Goal: Transaction & Acquisition: Purchase product/service

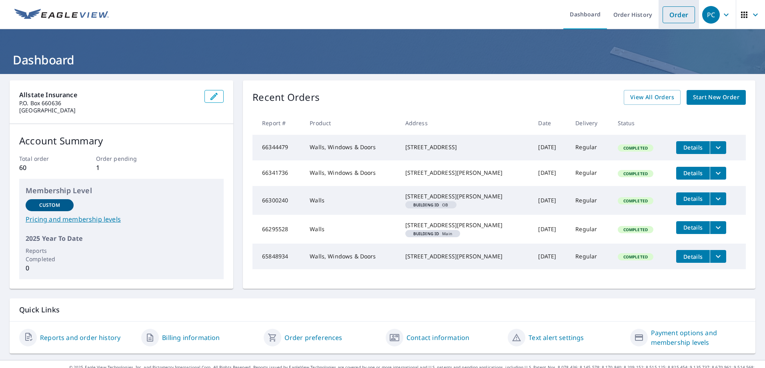
click at [670, 13] on link "Order" at bounding box center [679, 14] width 32 height 17
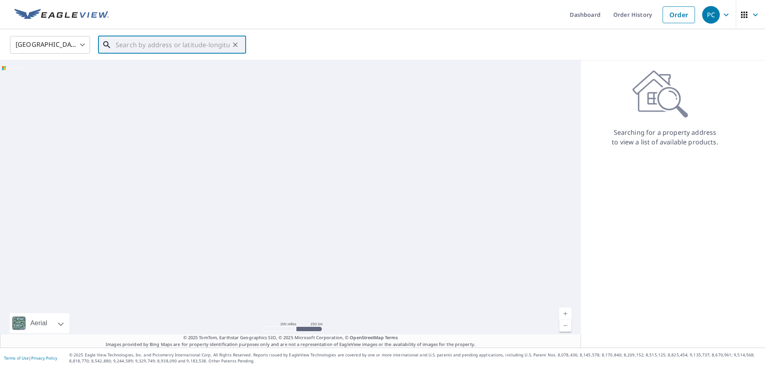
click at [172, 54] on div "​" at bounding box center [172, 45] width 148 height 18
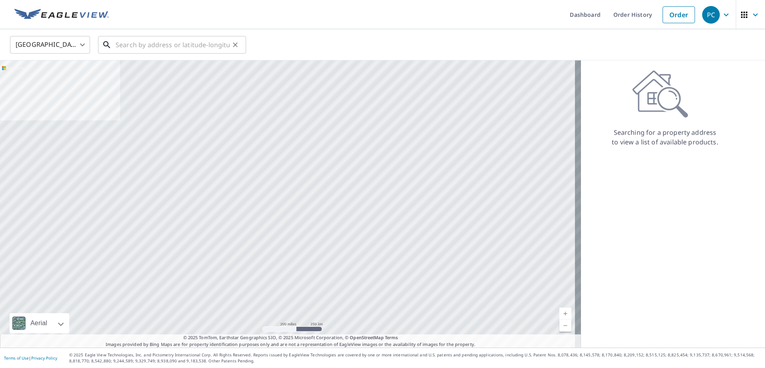
click at [173, 44] on input "text" at bounding box center [173, 45] width 114 height 22
paste input "892 SETTLERS DR"
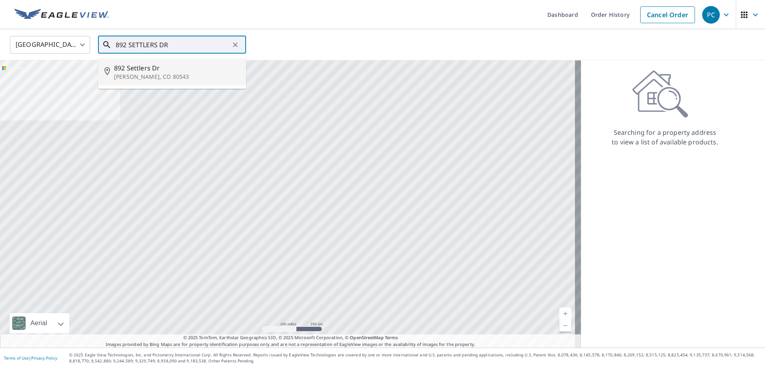
click at [157, 68] on span "892 Settlers Dr" at bounding box center [177, 68] width 126 height 10
type input "892 Settlers [PERSON_NAME], CO 80543"
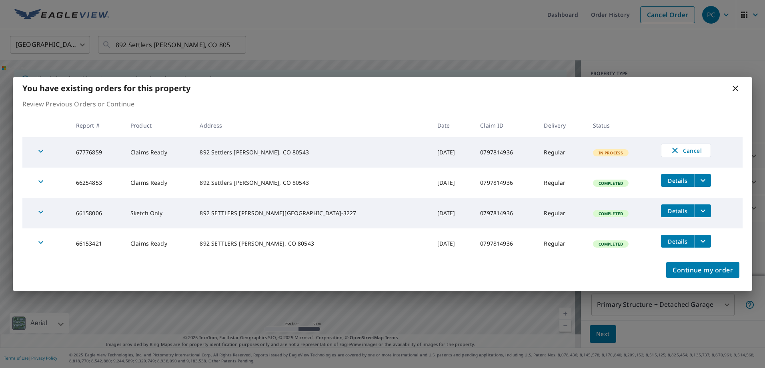
click at [699, 243] on icon "filesDropdownBtn-66153421" at bounding box center [704, 242] width 10 height 10
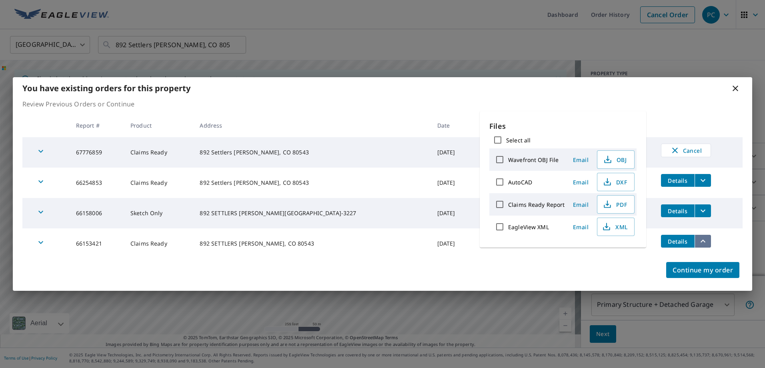
click at [699, 243] on icon "filesDropdownBtn-66153421" at bounding box center [704, 242] width 10 height 10
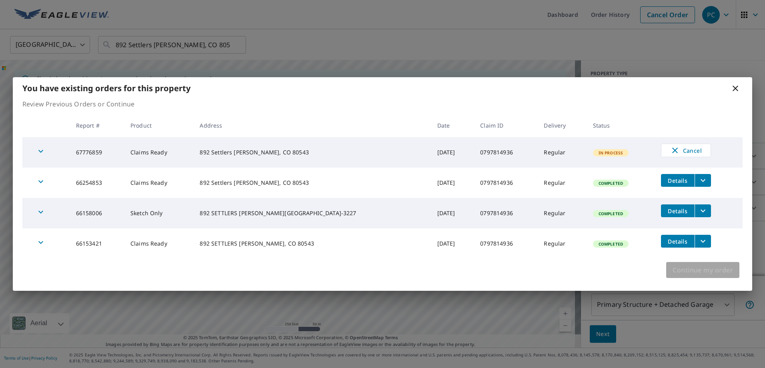
click at [696, 272] on span "Continue my order" at bounding box center [703, 270] width 60 height 11
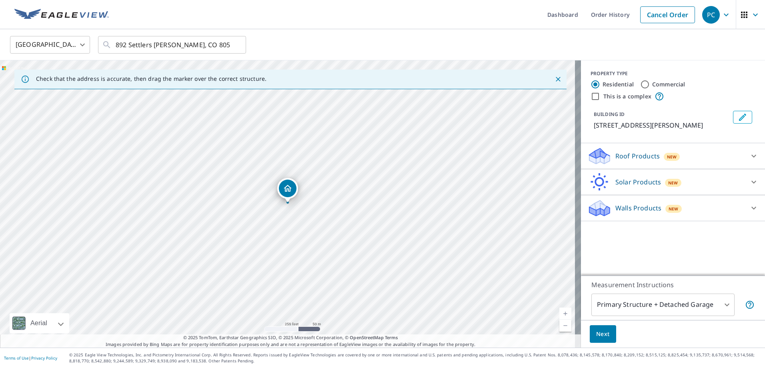
click at [632, 207] on p "Walls Products" at bounding box center [639, 208] width 46 height 10
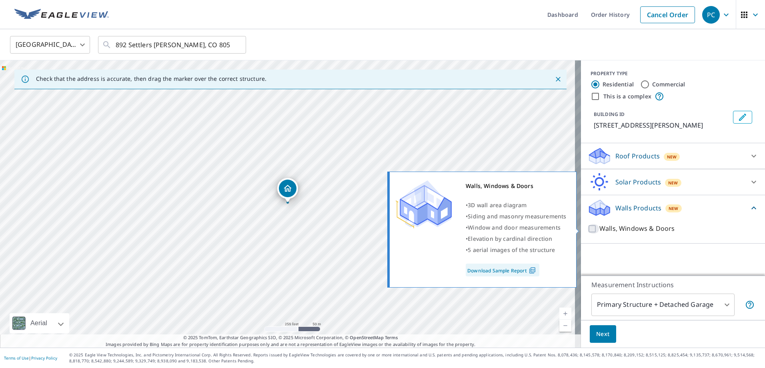
click at [588, 227] on input "Walls, Windows & Doors" at bounding box center [594, 229] width 12 height 10
checkbox input "true"
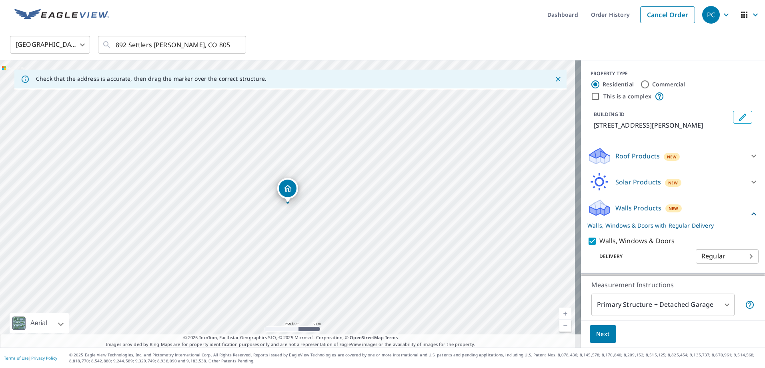
click at [723, 306] on body "PC PC Dashboard Order History Cancel Order PC United States [GEOGRAPHIC_DATA] ​…" at bounding box center [382, 184] width 765 height 368
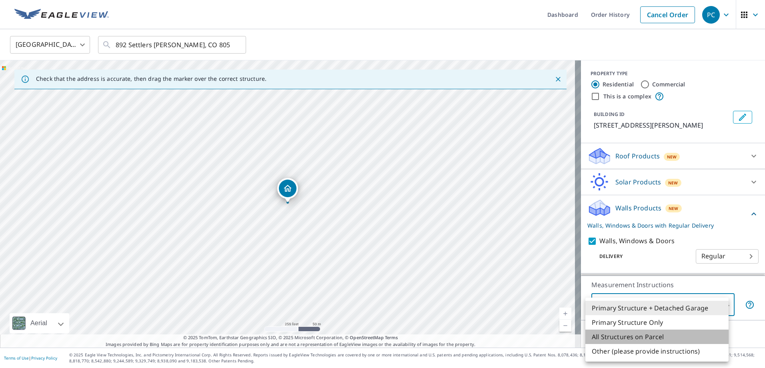
click at [663, 341] on li "All Structures on Parcel" at bounding box center [657, 337] width 143 height 14
type input "3"
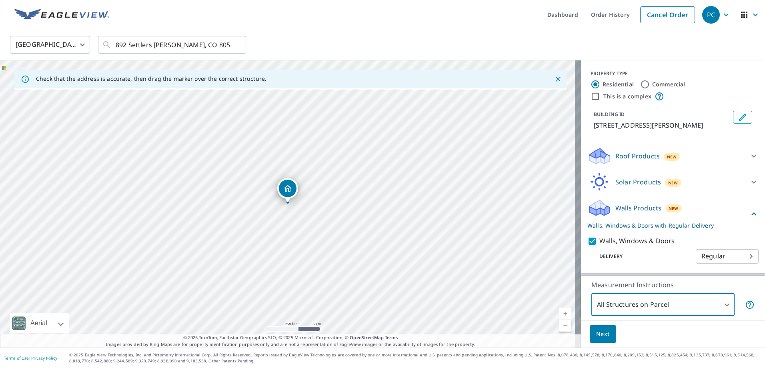
click at [599, 339] on span "Next" at bounding box center [604, 334] width 14 height 10
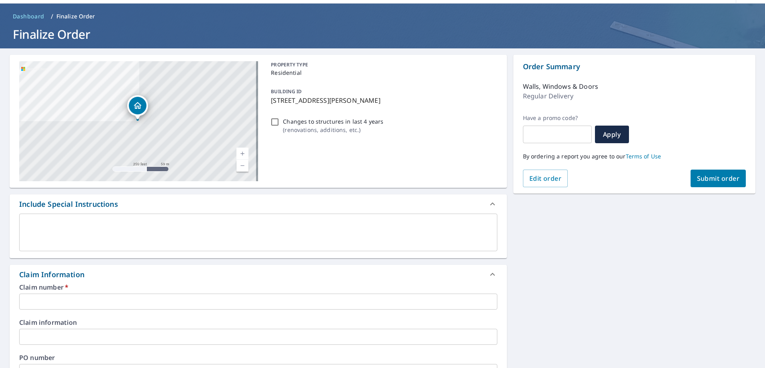
scroll to position [40, 0]
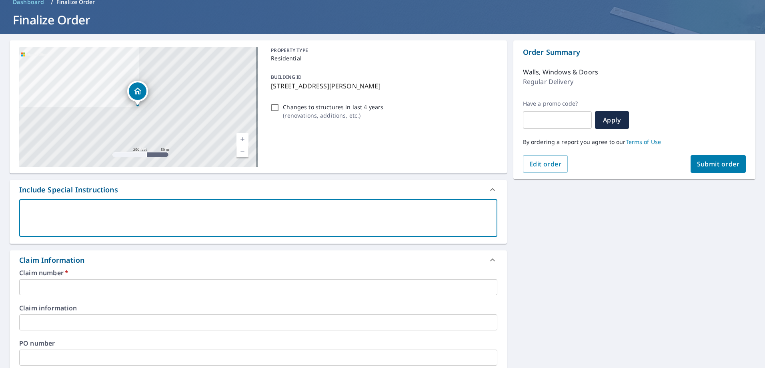
click at [72, 207] on textarea at bounding box center [258, 218] width 467 height 23
click at [41, 283] on input "text" at bounding box center [258, 287] width 478 height 16
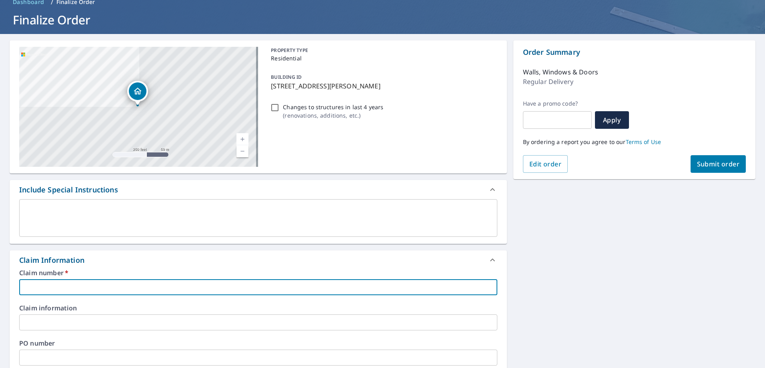
paste input "0797814936"
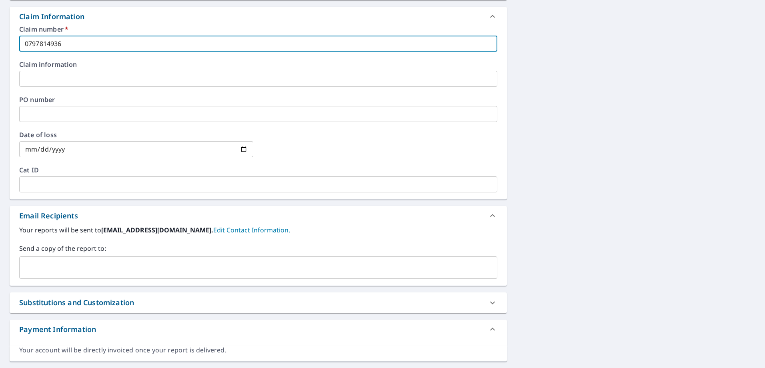
scroll to position [304, 0]
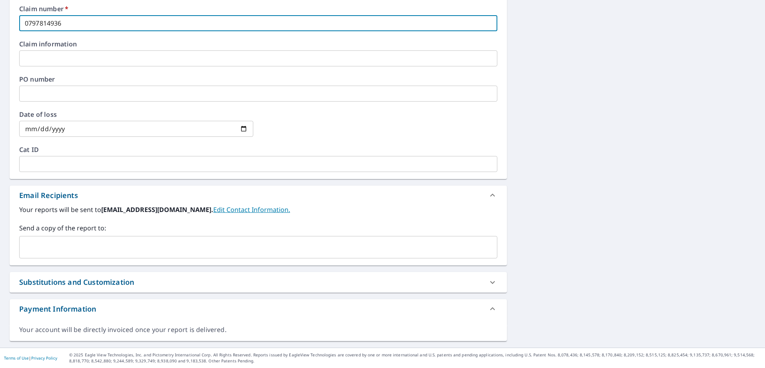
type input "0797814936"
click at [112, 247] on input "text" at bounding box center [252, 247] width 459 height 15
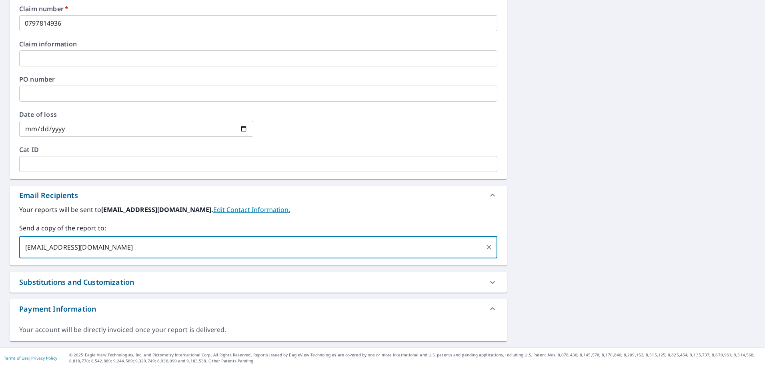
type input "[EMAIL_ADDRESS][DOMAIN_NAME]"
click at [583, 180] on div "892 Settlers [PERSON_NAME][STREET_ADDRESS] A standard road map Aerial A detaile…" at bounding box center [382, 59] width 765 height 578
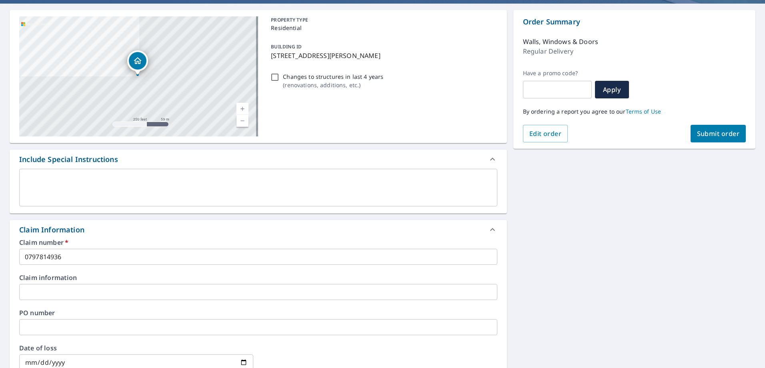
scroll to position [24, 0]
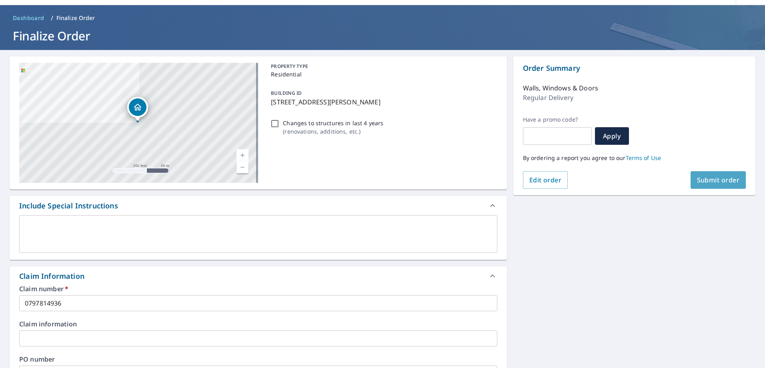
click at [705, 178] on span "Submit order" at bounding box center [718, 180] width 43 height 9
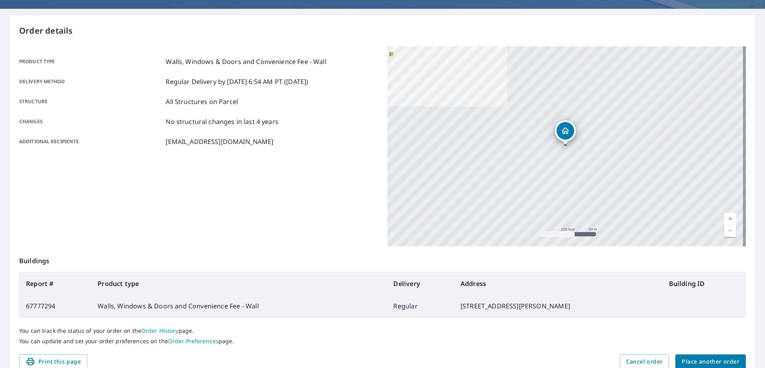
scroll to position [103, 0]
